Goal: Complete application form

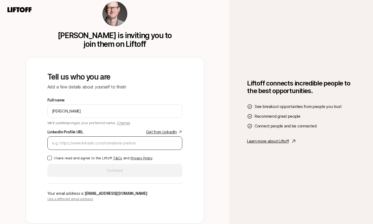
click at [94, 138] on div at bounding box center [114, 144] width 135 height 14
click at [94, 142] on input "LinkedIn Profile URL Get from LinkedIn" at bounding box center [115, 143] width 126 height 7
paste input "[DOMAIN_NAME][URL]"
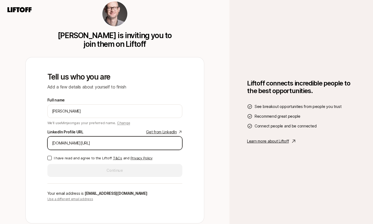
type input "[DOMAIN_NAME][URL]"
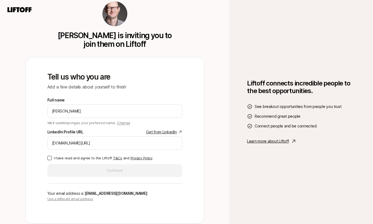
click at [37, 156] on div "Tell us who you are Add a few details about yourself to finish Full name [PERSO…" at bounding box center [114, 140] width 161 height 149
click at [49, 158] on button "I have read and agree to the Liftoff T&Cs and Privacy Policy" at bounding box center [49, 158] width 4 height 4
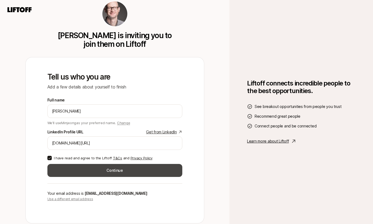
click at [92, 172] on button "Continue" at bounding box center [114, 170] width 135 height 13
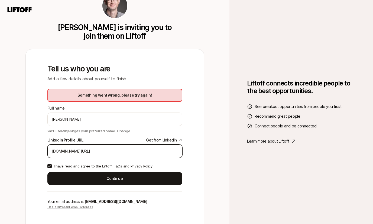
click at [88, 152] on input "linkedin.com/in/minjeongk" at bounding box center [115, 151] width 126 height 7
click at [95, 152] on input "linkedin.com/in/minjeongk" at bounding box center [115, 151] width 126 height 7
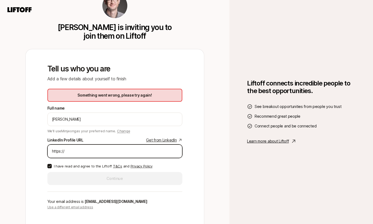
paste input "linkedin.com/in/minjeongk"
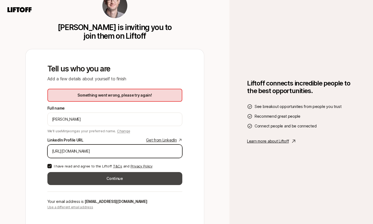
type input "https://linkedin.com/in/minjeongk"
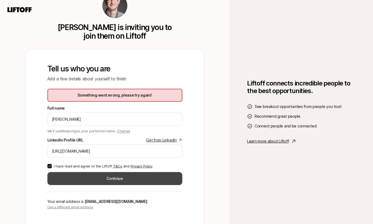
click at [150, 182] on button "Continue" at bounding box center [114, 178] width 135 height 13
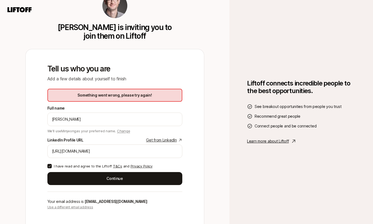
click at [156, 139] on link "Get from LinkedIn" at bounding box center [164, 140] width 36 height 7
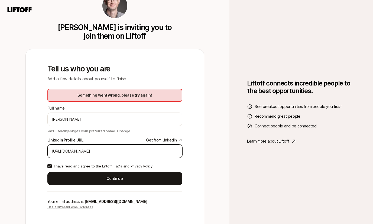
click at [81, 151] on input "https://linkedin.com/in/minjeongk" at bounding box center [115, 151] width 126 height 7
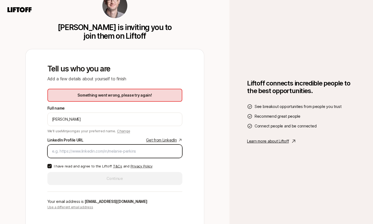
paste input "https://www.linkedin.com/in/minjeongk/"
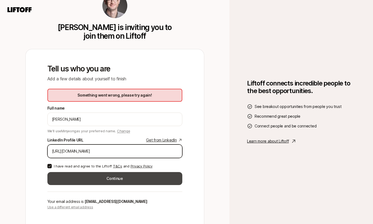
type input "https://www.linkedin.com/in/minjeongk/"
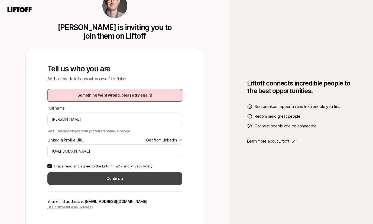
click at [94, 177] on button "Continue" at bounding box center [114, 178] width 135 height 13
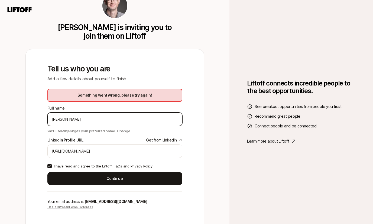
click at [83, 117] on input "Minjeong Kim" at bounding box center [115, 119] width 126 height 7
type input "Minjeong Kim"
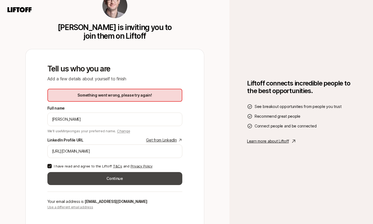
click at [77, 180] on button "Continue" at bounding box center [114, 178] width 135 height 13
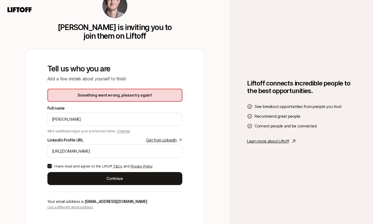
click at [210, 177] on div "Matt MacQueen is inviting you to join them on Liftoff Tell us who you are Add a…" at bounding box center [115, 112] width 230 height 224
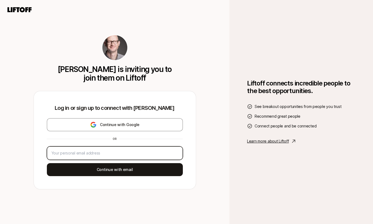
click at [113, 152] on input "email" at bounding box center [114, 153] width 127 height 7
type input "emjaykim@"
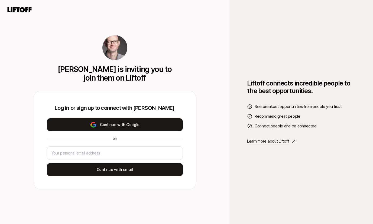
click at [140, 125] on button "Continue with Google" at bounding box center [115, 124] width 136 height 13
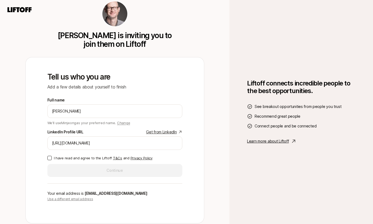
type input "[URL][DOMAIN_NAME]"
click at [49, 159] on button "I have read and agree to the Liftoff T&Cs and Privacy Policy" at bounding box center [49, 158] width 4 height 4
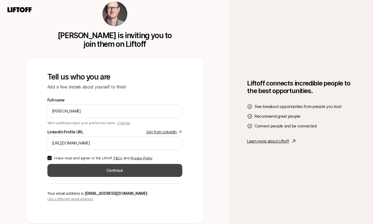
click at [116, 171] on button "Continue" at bounding box center [114, 170] width 135 height 13
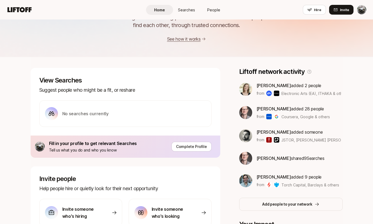
scroll to position [39, 0]
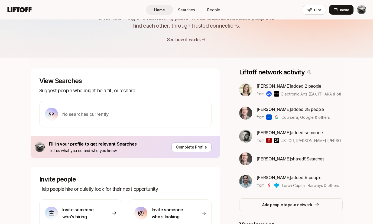
click at [245, 92] on img at bounding box center [245, 89] width 13 height 13
click at [245, 116] on img at bounding box center [245, 113] width 13 height 13
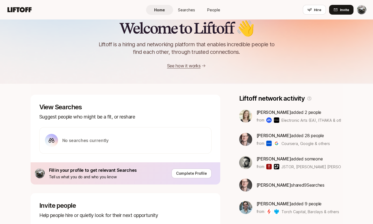
scroll to position [0, 0]
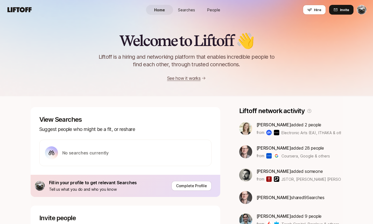
click at [215, 11] on span "People" at bounding box center [213, 10] width 13 height 6
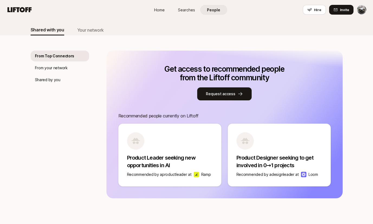
scroll to position [40, 0]
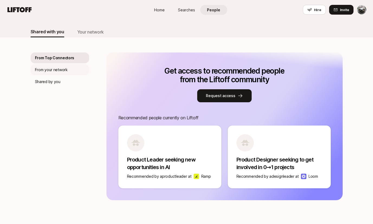
click at [68, 68] on div "From your network" at bounding box center [60, 70] width 59 height 11
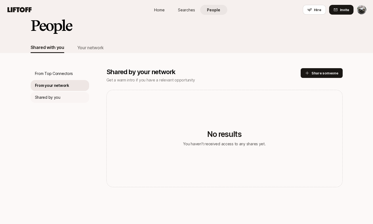
click at [61, 98] on div "Shared by you" at bounding box center [60, 97] width 59 height 11
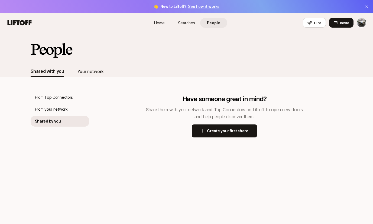
click at [90, 75] on div "Your network" at bounding box center [90, 71] width 27 height 11
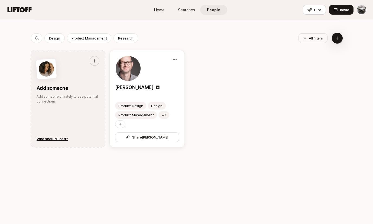
scroll to position [280, 0]
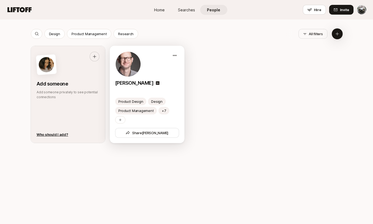
click at [153, 67] on div at bounding box center [147, 64] width 64 height 26
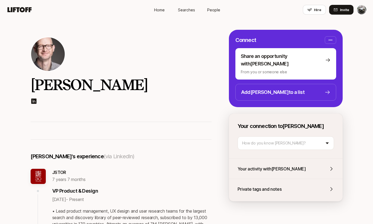
click at [216, 10] on span "People" at bounding box center [213, 10] width 13 height 6
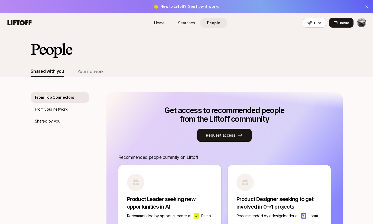
click at [185, 25] on span "Searches" at bounding box center [186, 23] width 17 height 6
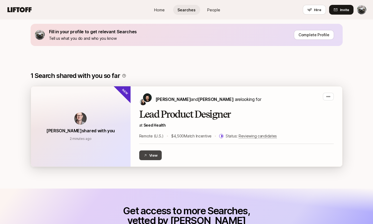
scroll to position [69, 0]
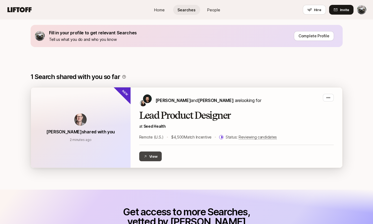
click at [153, 159] on button "View" at bounding box center [150, 157] width 23 height 10
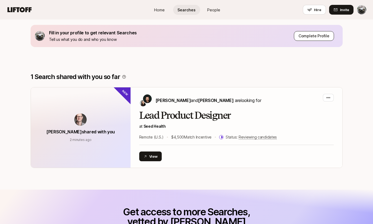
click at [311, 39] on button "Complete Profile" at bounding box center [314, 36] width 40 height 10
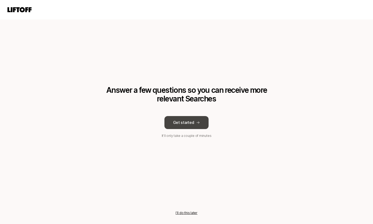
click at [187, 122] on button "Get started" at bounding box center [187, 122] width 44 height 13
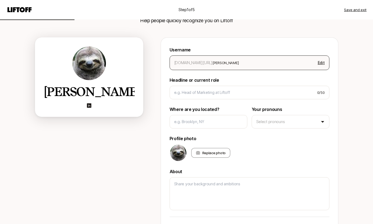
scroll to position [39, 0]
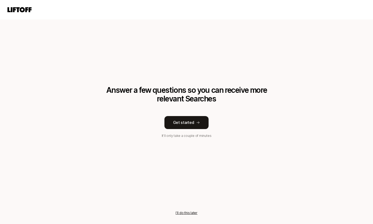
scroll to position [69, 0]
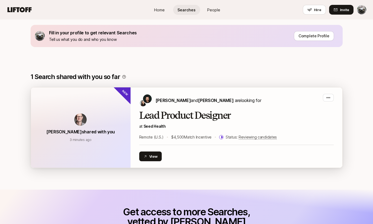
click at [118, 144] on div "Matt MacQueen shared with you 3 minutes ago 3 minutes ago" at bounding box center [81, 128] width 100 height 80
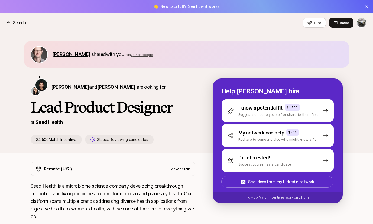
click at [67, 54] on span "[PERSON_NAME]" at bounding box center [71, 54] width 38 height 6
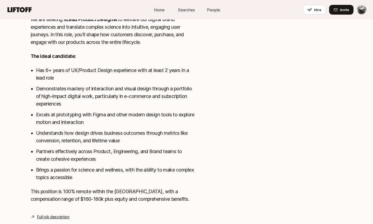
scroll to position [225, 0]
